Goal: Answer question/provide support

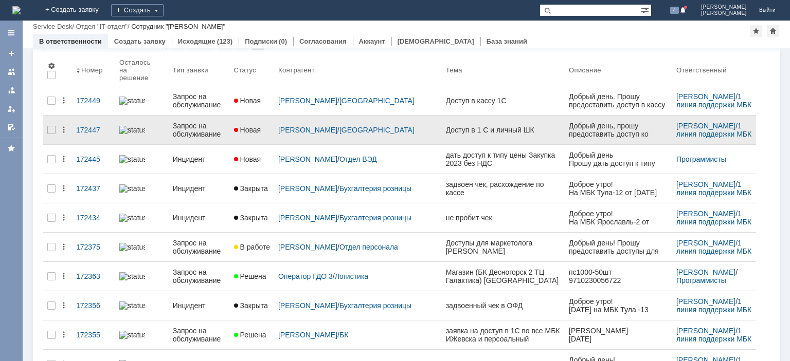
click at [209, 122] on div "Запрос на обслуживание" at bounding box center [199, 130] width 53 height 16
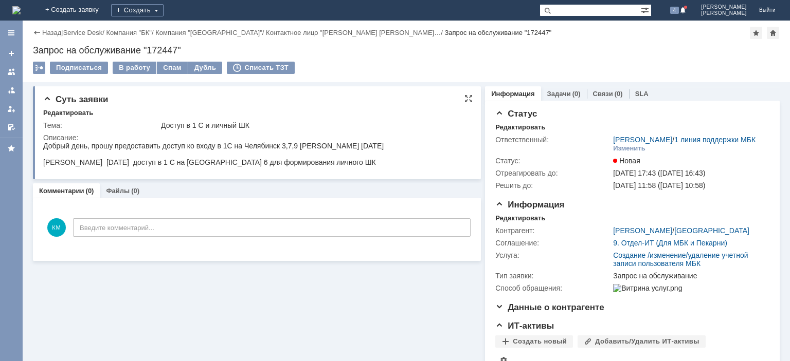
click at [325, 148] on div "Добрый день, прошу предоставить доступ ко входу в 1С на Челябинск 3,7,9 [PERSON…" at bounding box center [213, 146] width 340 height 8
click at [325, 149] on div "Добрый день, прошу предоставить доступ ко входу в 1С на Челябинск 3,7,9 [PERSON…" at bounding box center [213, 146] width 340 height 8
copy div "Сединкина"
click at [57, 164] on div "[PERSON_NAME] [DATE] доступ в 1 С на [GEOGRAPHIC_DATA] 6 для формирования лично…" at bounding box center [213, 162] width 340 height 8
click at [57, 165] on div "[PERSON_NAME] [DATE] доступ в 1 С на [GEOGRAPHIC_DATA] 6 для формирования лично…" at bounding box center [213, 162] width 340 height 8
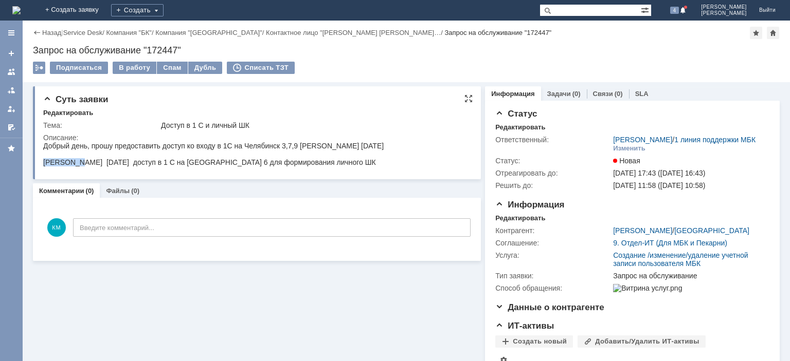
copy div "Копанчук"
drag, startPoint x: 151, startPoint y: 163, endPoint x: 43, endPoint y: 166, distance: 108.5
click at [43, 166] on html "Добрый день, прошу предоставить доступ ко входу в 1С на Челябинск 3,7,9 Сединки…" at bounding box center [255, 154] width 425 height 25
copy div "Копанчук Анастасия Алексеевна"
drag, startPoint x: 158, startPoint y: 165, endPoint x: 192, endPoint y: 162, distance: 34.0
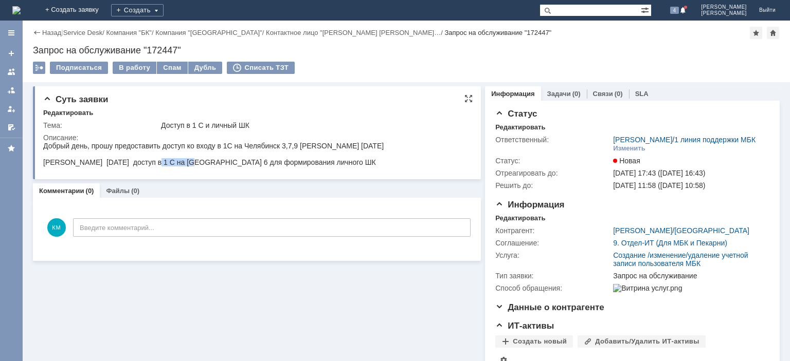
click at [192, 162] on div "[PERSON_NAME] [DATE] доступ в 1 С на [GEOGRAPHIC_DATA] 6 для формирования лично…" at bounding box center [213, 162] width 340 height 8
copy div "26.12.2002"
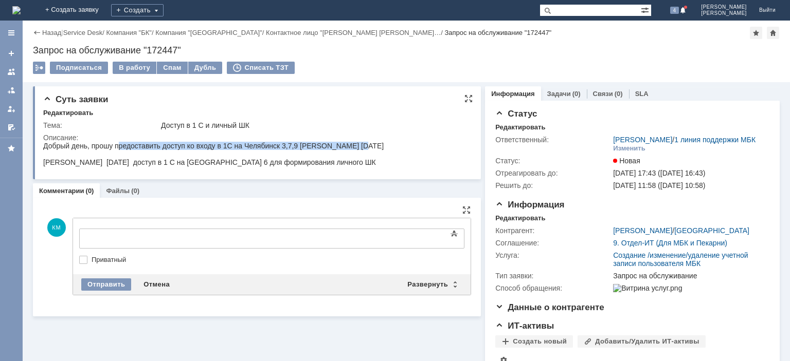
drag, startPoint x: 121, startPoint y: 145, endPoint x: 363, endPoint y: 149, distance: 242.7
click at [363, 149] on div "Добрый день, прошу предоставить доступ ко входу в 1С на Челябинск 3,7,9 [PERSON…" at bounding box center [213, 146] width 340 height 8
drag, startPoint x: 115, startPoint y: 145, endPoint x: 363, endPoint y: 149, distance: 248.9
click at [363, 149] on div "Добрый день, прошу предоставить доступ ко входу в 1С на Челябинск 3,7,9 [PERSON…" at bounding box center [213, 146] width 340 height 8
copy div "предоставить доступ ко входу в 1С на Челябинск 3,7,9 Сединкина Юлия А"
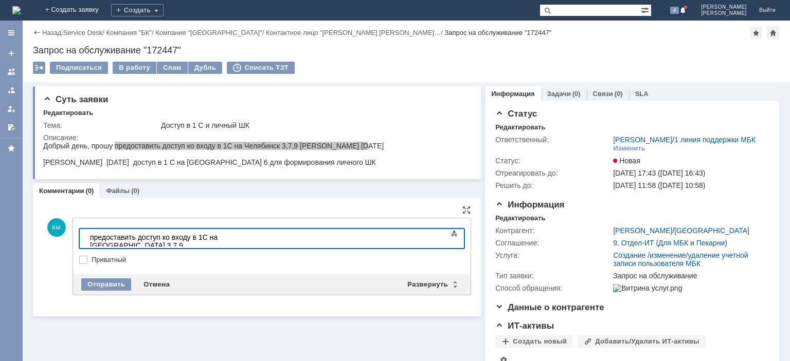
click at [134, 238] on div "предоставить доступ ко входу в 1С на Челябинск 3,7,9 Сединкина Юлия А" at bounding box center [163, 245] width 146 height 25
drag, startPoint x: 166, startPoint y: 238, endPoint x: 212, endPoint y: 243, distance: 46.1
click at [212, 243] on body "предоставили доступ ко входу в 1С на Челябинск 3,7,9 Сединкина Юлия А" at bounding box center [163, 245] width 154 height 33
click at [236, 236] on div "предоставили доступ на Челябинск 3,7,9 Сединкина Юлия А" at bounding box center [163, 241] width 146 height 16
click at [236, 235] on div "предоставили доступ на Челябинск 3,7,9 Сединкиной Юлия А" at bounding box center [163, 241] width 146 height 16
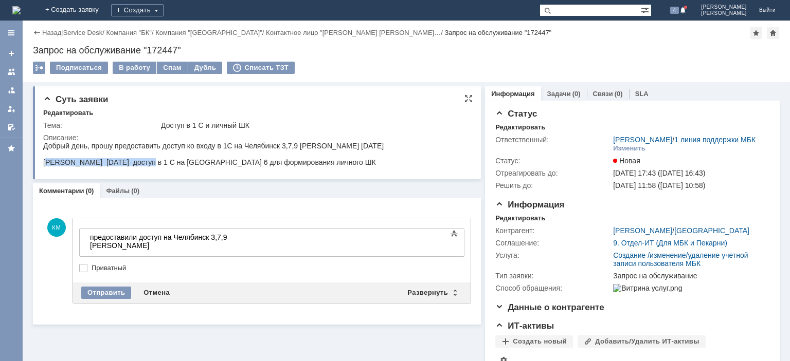
drag, startPoint x: 46, startPoint y: 163, endPoint x: 151, endPoint y: 162, distance: 104.9
click at [151, 162] on div "[PERSON_NAME] [DATE] доступ в 1 С на [GEOGRAPHIC_DATA] 6 для формирования лично…" at bounding box center [213, 162] width 340 height 8
click at [120, 166] on div "[PERSON_NAME] [DATE] доступ в 1 С на [GEOGRAPHIC_DATA] 6 для формирования лично…" at bounding box center [213, 162] width 340 height 8
drag, startPoint x: 86, startPoint y: 306, endPoint x: 84, endPoint y: 161, distance: 144.5
drag, startPoint x: 45, startPoint y: 163, endPoint x: 83, endPoint y: 161, distance: 37.6
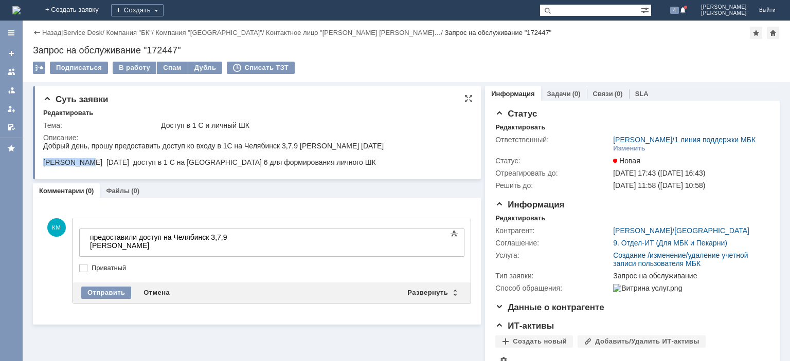
click at [83, 161] on div "[PERSON_NAME] [DATE] доступ в 1 С на [GEOGRAPHIC_DATA] 6 для формирования лично…" at bounding box center [213, 162] width 340 height 8
copy div "Копанчук Ан"
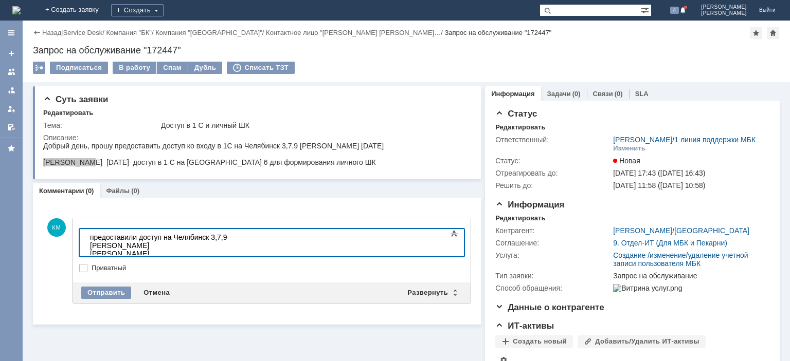
click at [90, 247] on div "предоставили доступ на Челябинск 3,7,9 Сединкиной Ю. А. Копанчук А.А." at bounding box center [163, 245] width 146 height 25
click at [236, 239] on div "предоставили доступ на Челябинск 3,7,9 Сединкиной Ю. А. Копанчук А.А." at bounding box center [163, 245] width 146 height 25
drag, startPoint x: 92, startPoint y: 241, endPoint x: 161, endPoint y: 237, distance: 69.5
click at [161, 237] on div "предоставили доступ на Челябинск 3,7,9 Сединкиной Ю. А. Копанчук А.А." at bounding box center [163, 245] width 146 height 25
copy div "предоставили доступ"
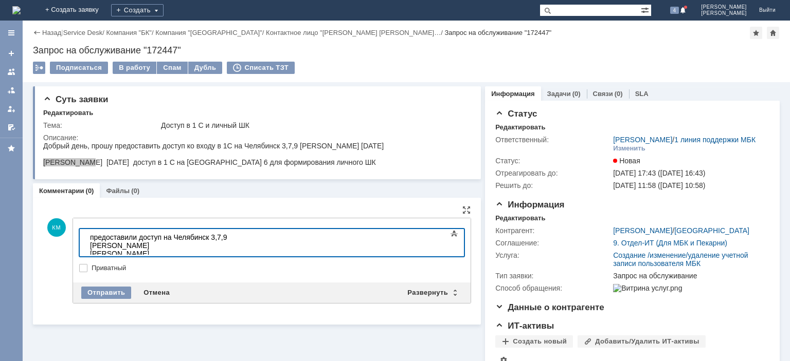
click at [92, 247] on div "предоставили доступ на Челябинск 3,7,9 Сединкиной Ю. А. Копанчук А.А." at bounding box center [163, 245] width 146 height 25
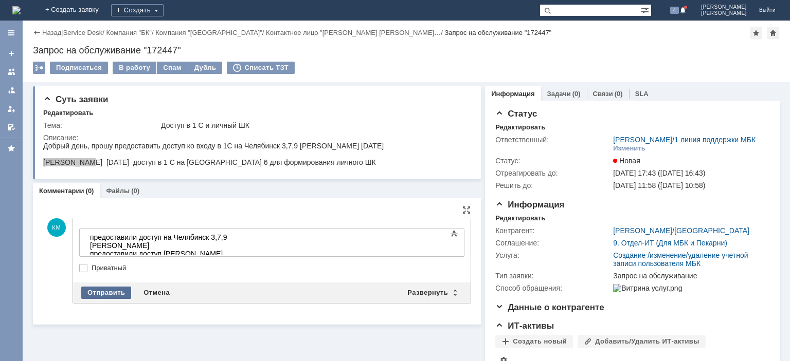
click at [116, 290] on div "Отправить" at bounding box center [106, 293] width 50 height 12
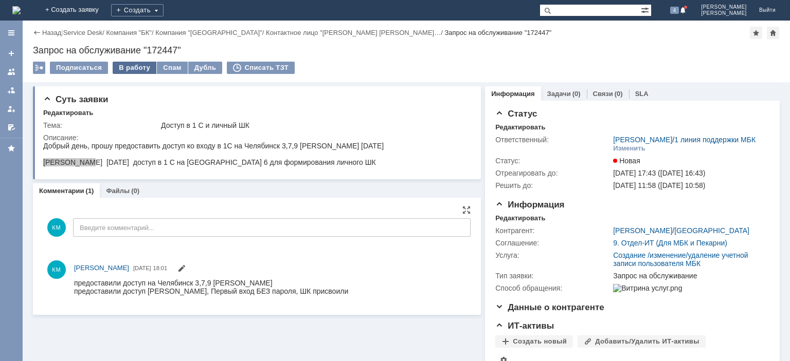
click at [140, 66] on div "В работу" at bounding box center [135, 68] width 44 height 12
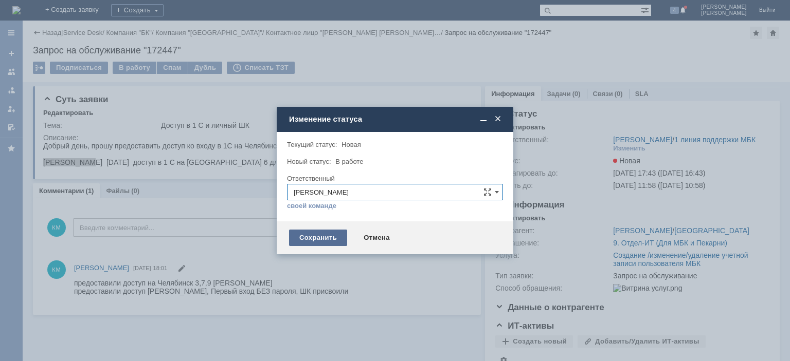
click at [319, 231] on div "Сохранить" at bounding box center [318, 238] width 58 height 16
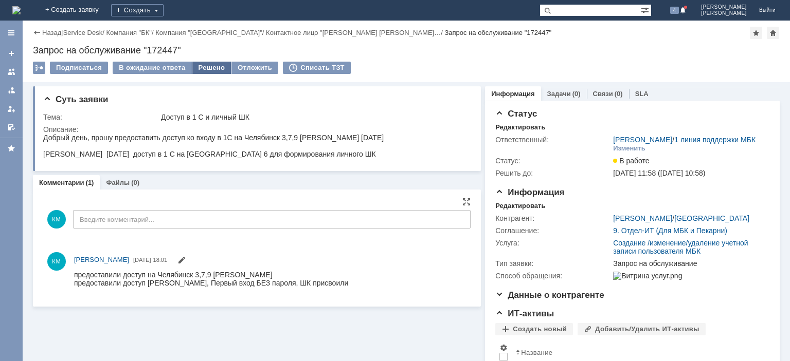
click at [202, 67] on div "Решено" at bounding box center [211, 68] width 39 height 12
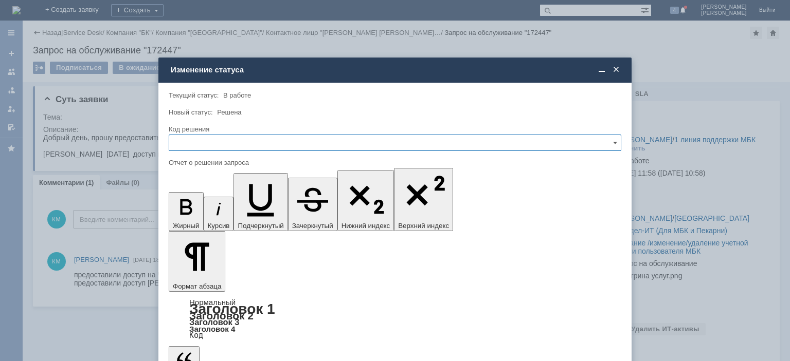
click at [232, 139] on input "text" at bounding box center [395, 143] width 452 height 16
drag, startPoint x: 197, startPoint y: 208, endPoint x: 28, endPoint y: 24, distance: 250.0
click at [197, 209] on span "Решено" at bounding box center [394, 213] width 439 height 8
type input "Решено"
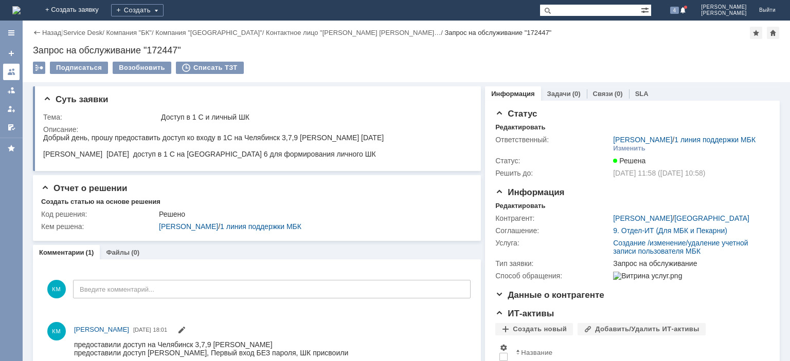
click at [7, 74] on link at bounding box center [11, 72] width 16 height 16
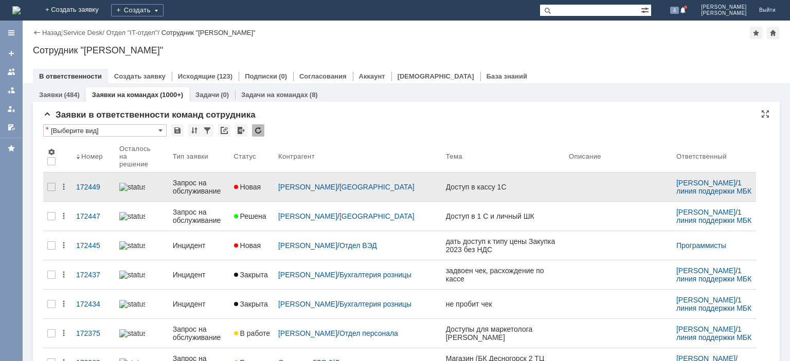
click at [202, 179] on div "Запрос на обслуживание" at bounding box center [199, 187] width 53 height 16
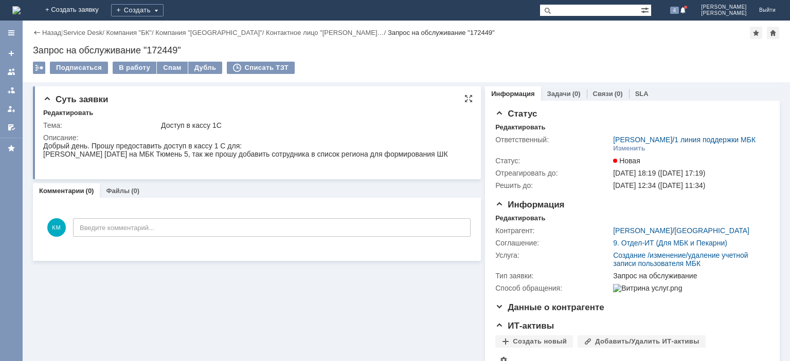
click at [50, 157] on div "[PERSON_NAME] [DATE] на МБК Тюмень 5, так же прошу добавить сотрудника в список…" at bounding box center [245, 154] width 405 height 8
copy div "Филатова"
drag, startPoint x: 152, startPoint y: 155, endPoint x: 44, endPoint y: 158, distance: 108.0
click at [44, 158] on div "[PERSON_NAME] [DATE] на МБК Тюмень 5, так же прошу добавить сотрудника в список…" at bounding box center [245, 154] width 405 height 8
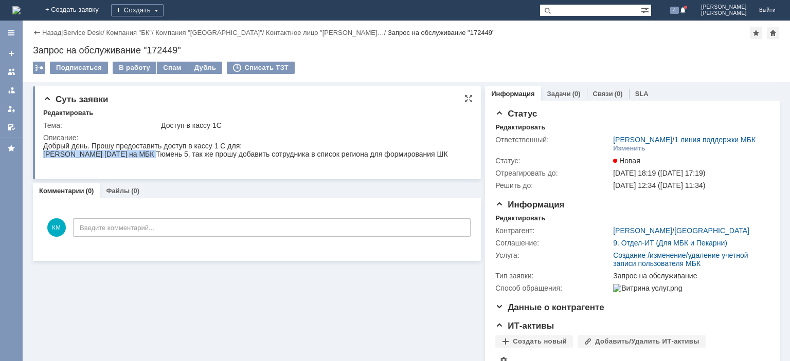
copy div "Филатова Дарья Александровна"
drag, startPoint x: 155, startPoint y: 157, endPoint x: 189, endPoint y: 155, distance: 34.5
click at [189, 155] on div "[PERSON_NAME] [DATE] на МБК Тюмень 5, так же прошу добавить сотрудника в список…" at bounding box center [245, 154] width 405 height 8
copy div "16.12.1991"
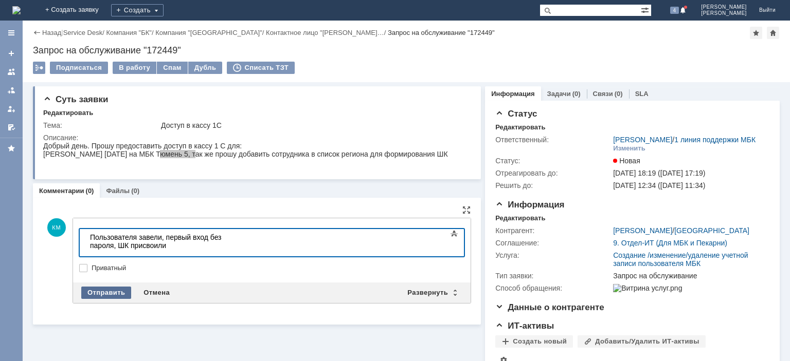
click at [88, 294] on div "Отправить" at bounding box center [106, 293] width 50 height 12
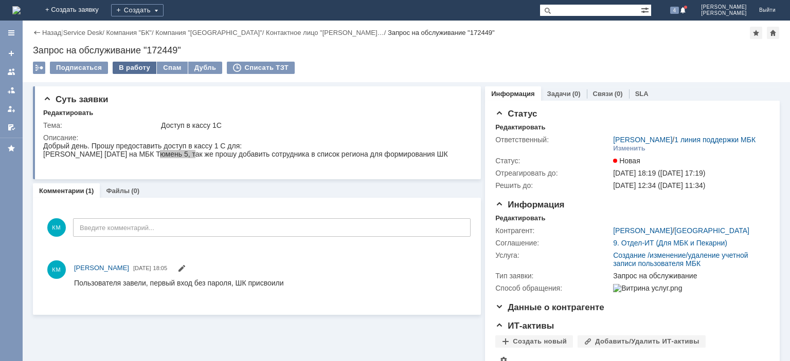
click at [130, 65] on div "В работу" at bounding box center [135, 68] width 44 height 12
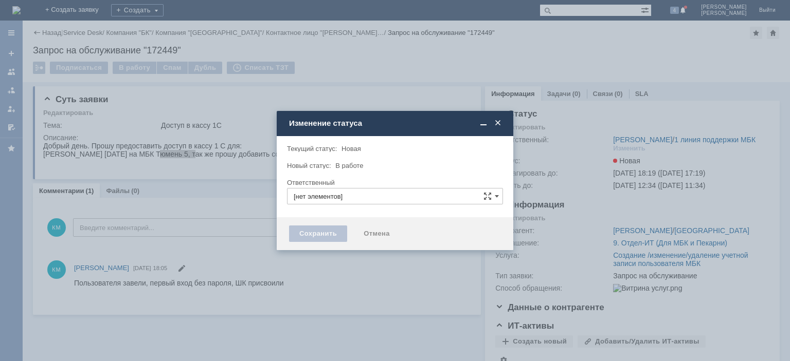
type input "[PERSON_NAME]"
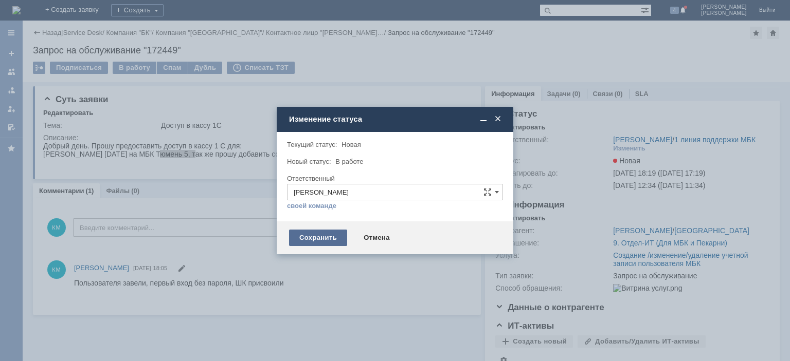
click at [334, 240] on div "Сохранить" at bounding box center [318, 238] width 58 height 16
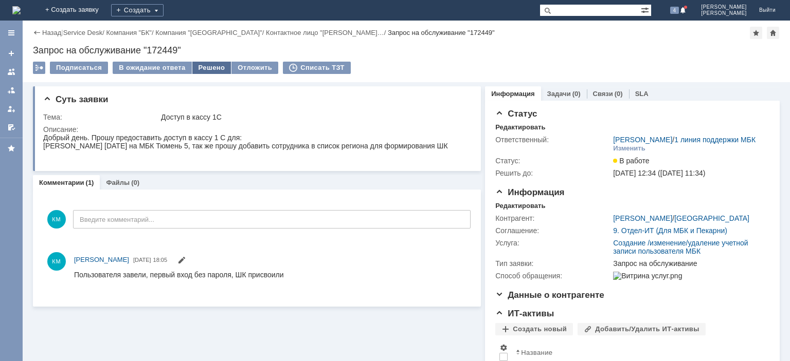
click at [208, 67] on div "Решено" at bounding box center [211, 68] width 39 height 12
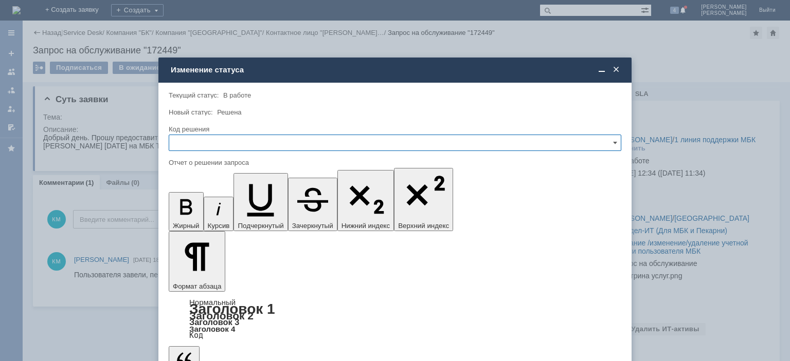
click at [225, 143] on input "text" at bounding box center [395, 143] width 452 height 16
click at [198, 210] on span "Решено" at bounding box center [394, 213] width 439 height 8
type input "Решено"
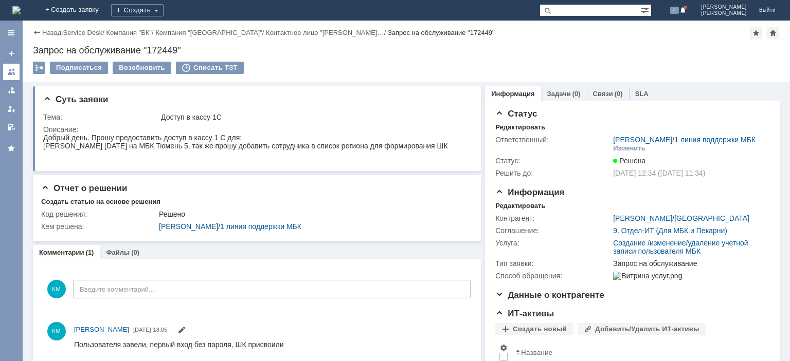
click at [11, 77] on link at bounding box center [11, 72] width 16 height 16
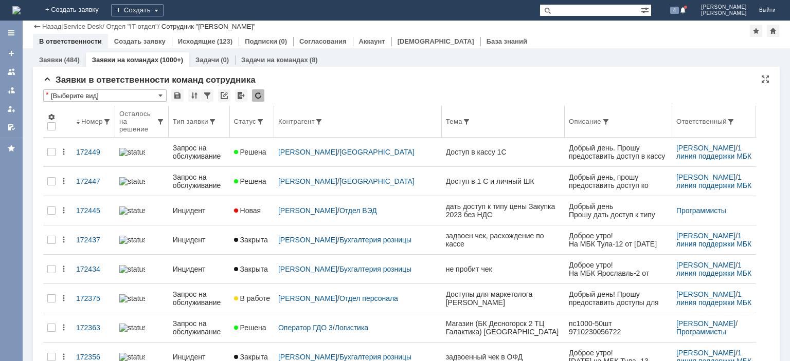
scroll to position [51, 0]
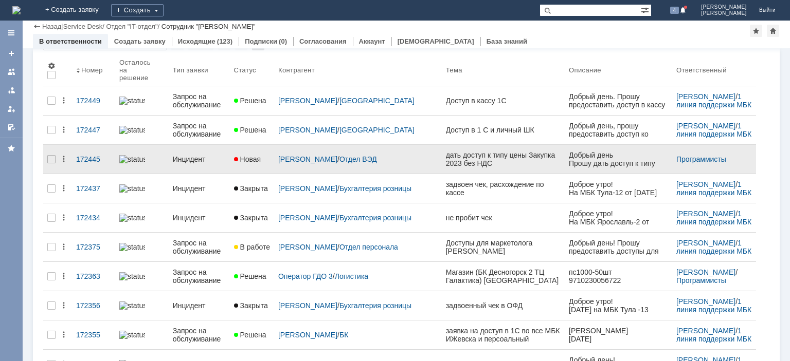
click at [194, 155] on div "Инцидент" at bounding box center [199, 159] width 53 height 8
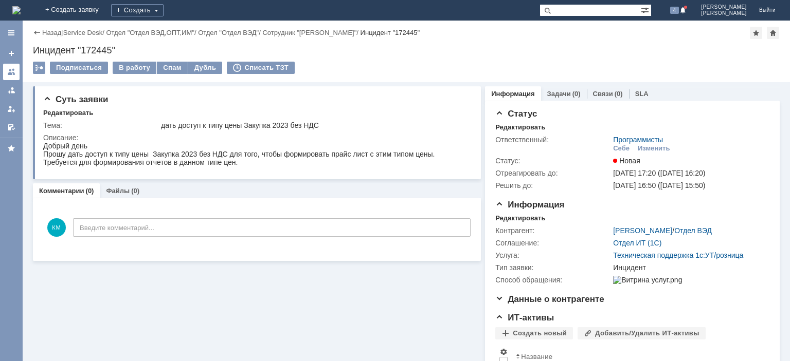
click at [12, 72] on div at bounding box center [11, 72] width 8 height 8
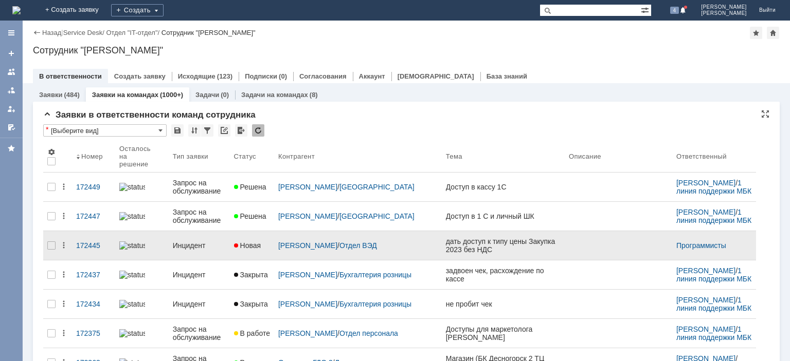
click at [196, 242] on div "Инцидент" at bounding box center [199, 246] width 53 height 8
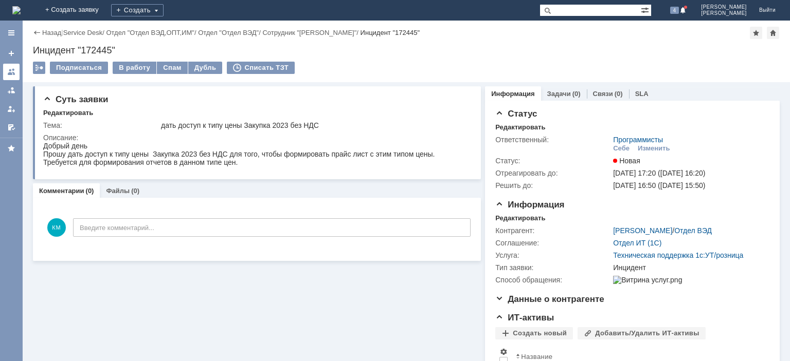
click at [13, 72] on div at bounding box center [11, 72] width 8 height 8
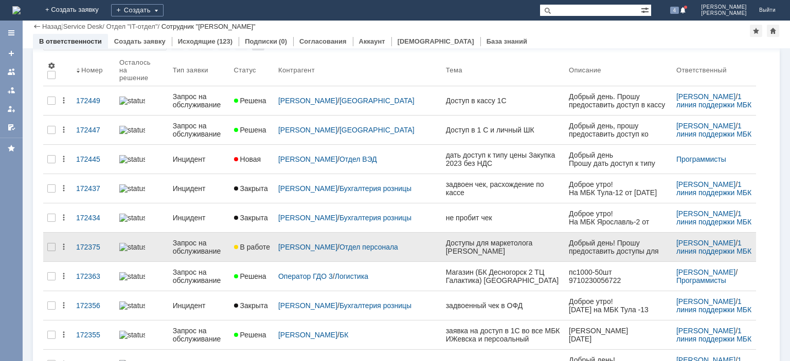
click at [185, 244] on div "Запрос на обслуживание" at bounding box center [199, 247] width 53 height 16
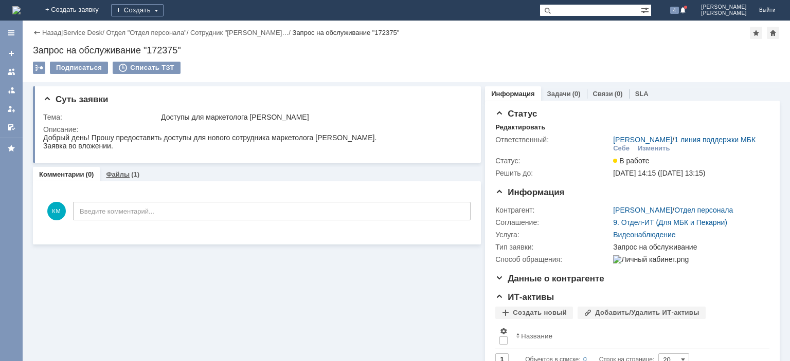
click at [132, 174] on div "(1)" at bounding box center [135, 175] width 8 height 8
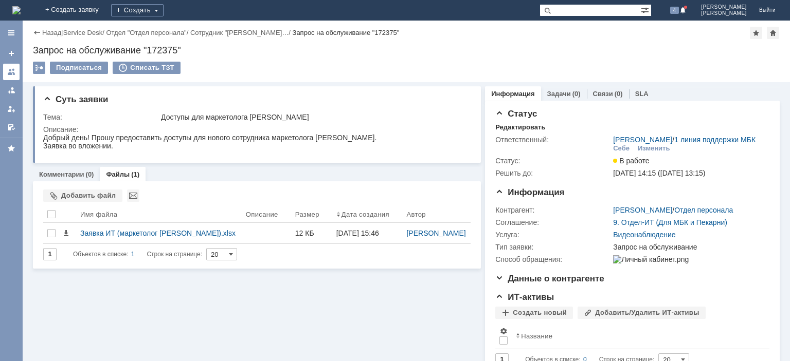
click at [9, 75] on div at bounding box center [11, 72] width 8 height 8
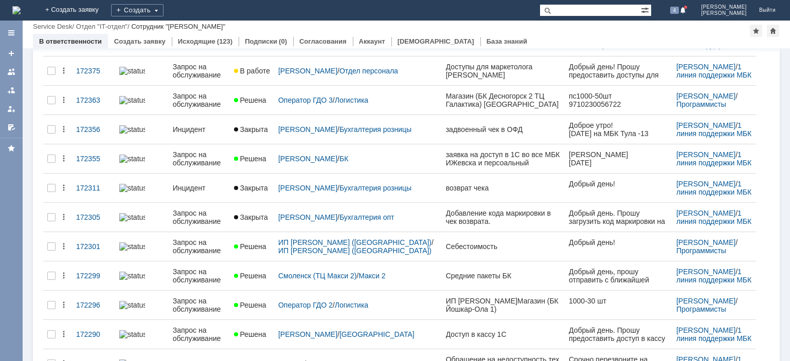
scroll to position [72, 0]
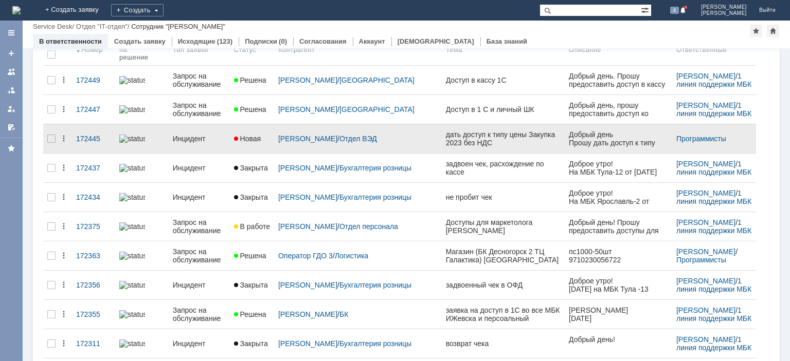
click at [191, 134] on link "Инцидент" at bounding box center [199, 139] width 61 height 21
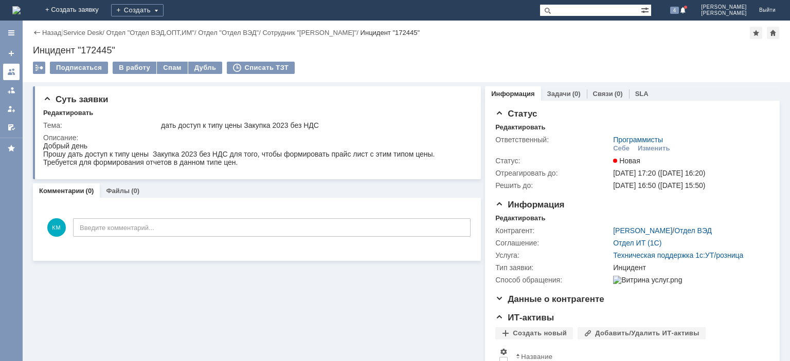
click at [10, 64] on link at bounding box center [11, 72] width 16 height 16
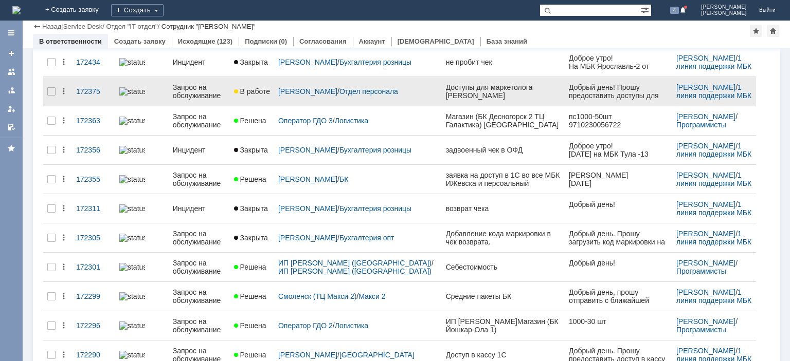
click at [196, 88] on div "Запрос на обслуживание" at bounding box center [199, 91] width 53 height 16
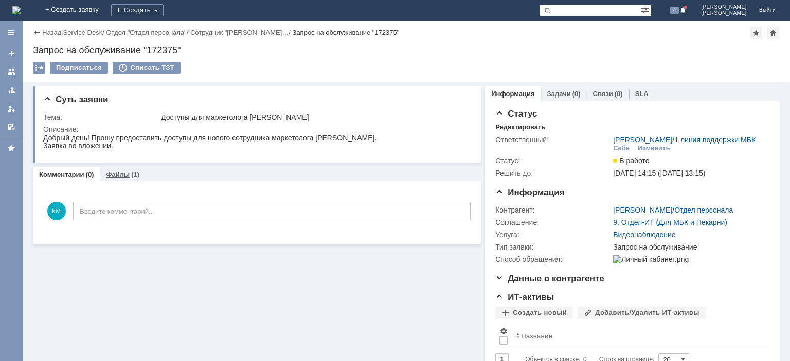
click at [131, 176] on div "(1)" at bounding box center [135, 175] width 8 height 8
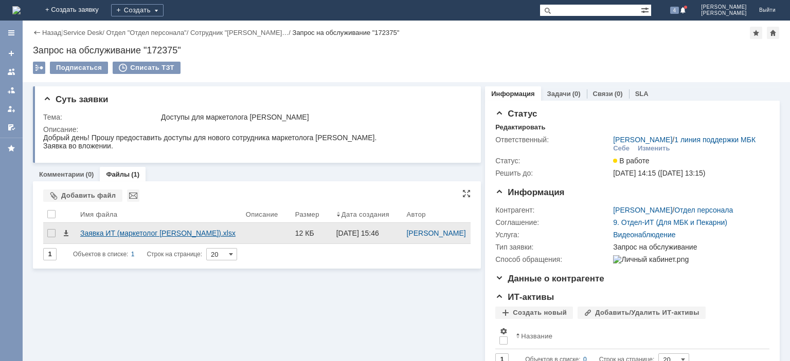
click at [124, 231] on div "Заявка ИТ (маркетолог [PERSON_NAME]).xlsx" at bounding box center [158, 233] width 157 height 8
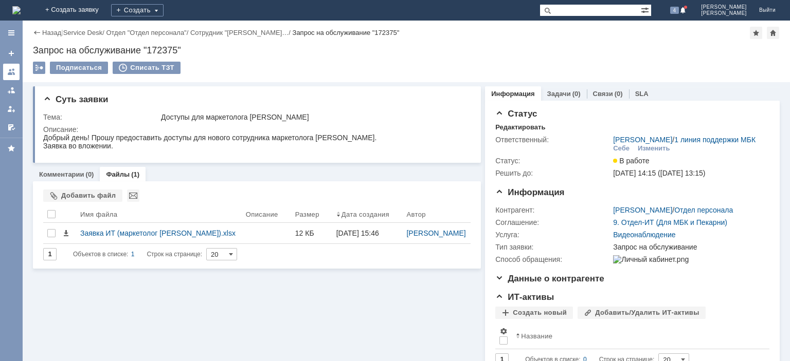
click at [10, 73] on div at bounding box center [11, 72] width 8 height 8
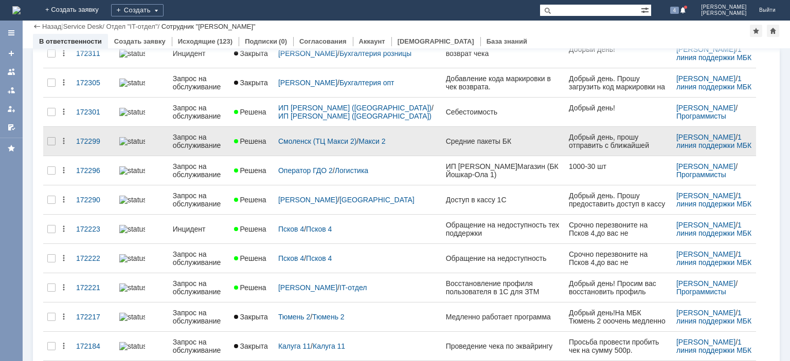
scroll to position [383, 0]
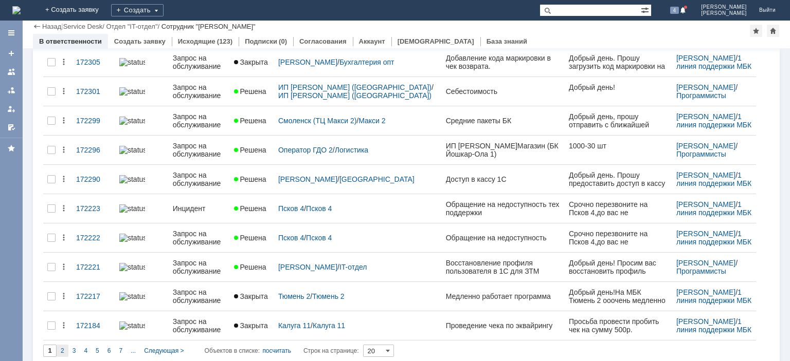
click at [65, 345] on div "2" at bounding box center [63, 351] width 12 height 12
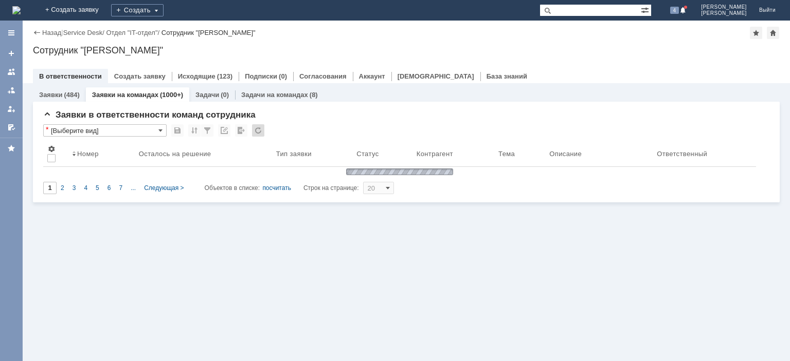
scroll to position [0, 0]
type input "2"
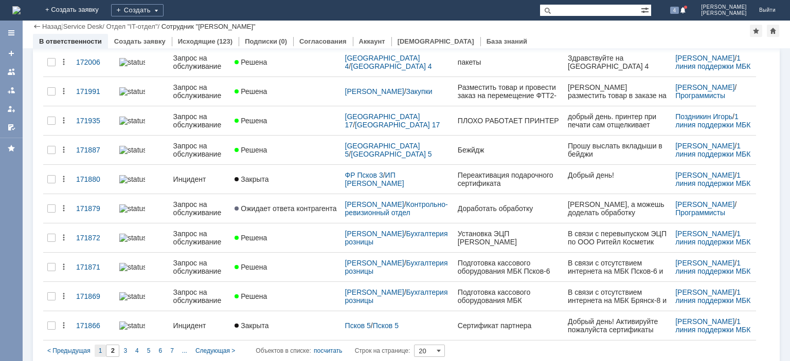
click at [103, 345] on div "1" at bounding box center [101, 351] width 12 height 12
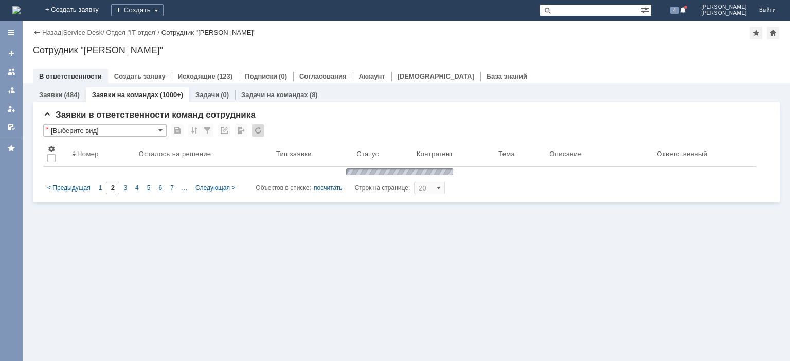
type input "1"
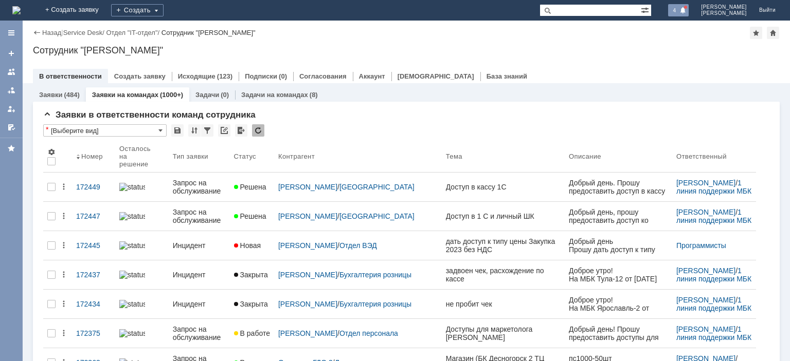
click at [686, 11] on span at bounding box center [682, 11] width 7 height 8
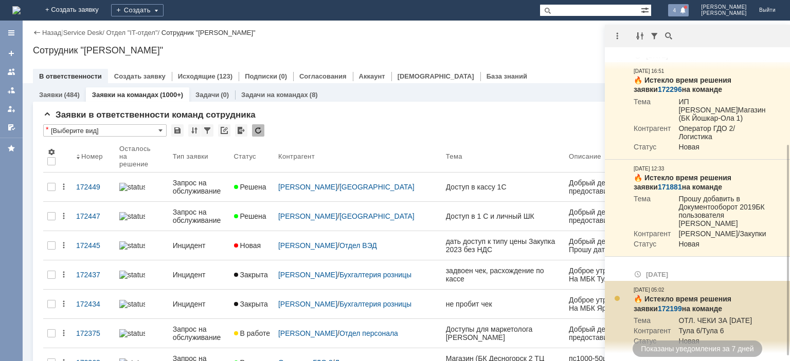
click at [658, 305] on link "172199" at bounding box center [670, 309] width 24 height 8
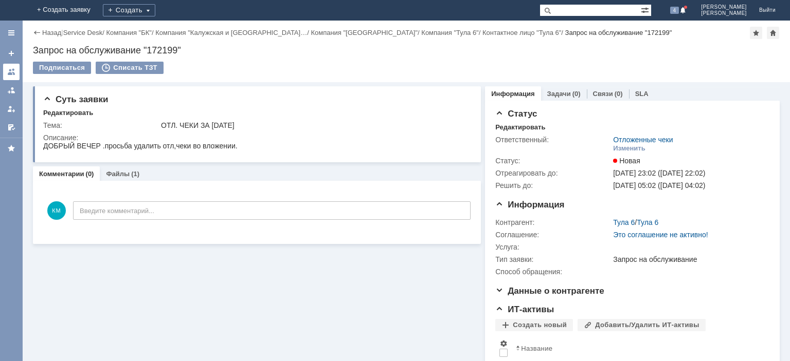
click at [13, 75] on div at bounding box center [11, 72] width 8 height 8
